Goal: Task Accomplishment & Management: Use online tool/utility

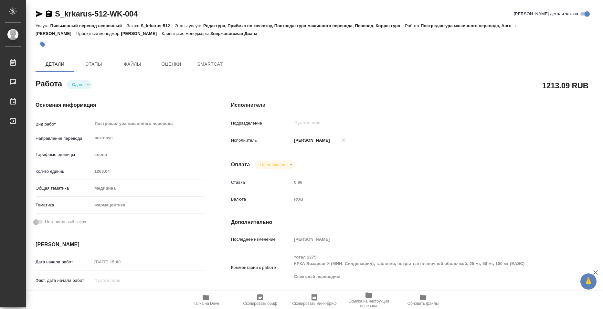
type textarea "x"
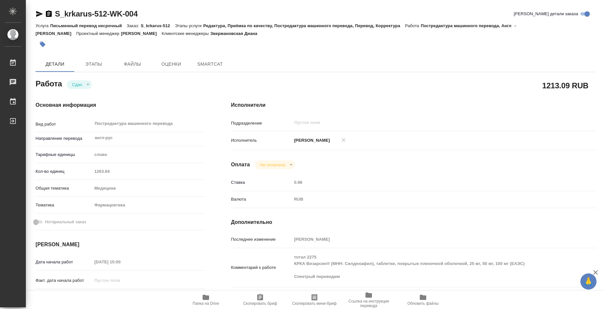
type textarea "x"
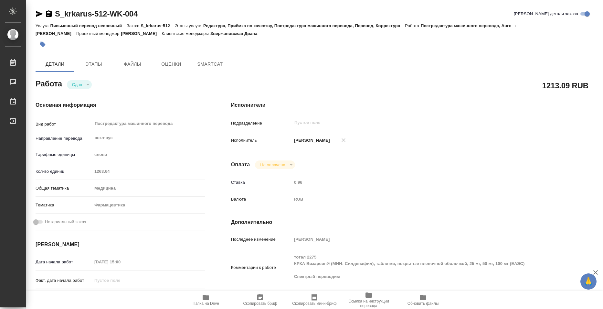
type textarea "x"
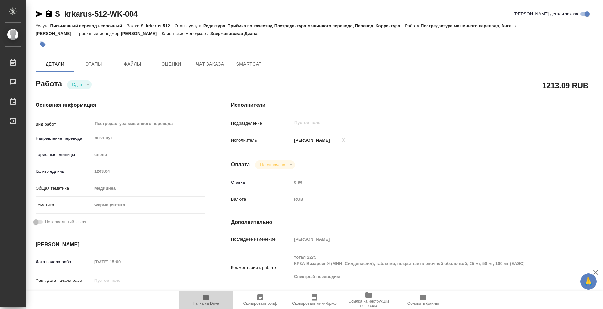
click at [208, 305] on button "Папка на Drive" at bounding box center [206, 300] width 54 height 18
type textarea "x"
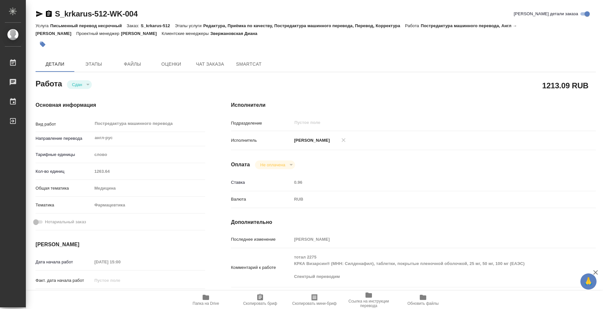
type textarea "x"
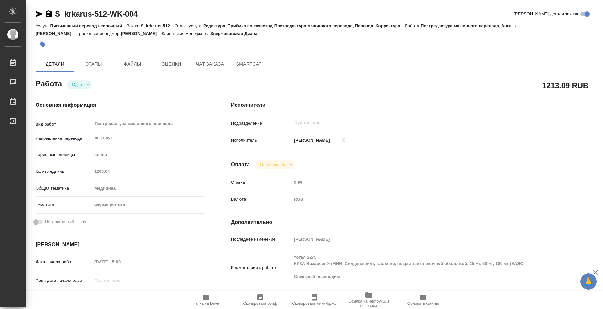
type textarea "x"
